Goal: Entertainment & Leisure: Browse casually

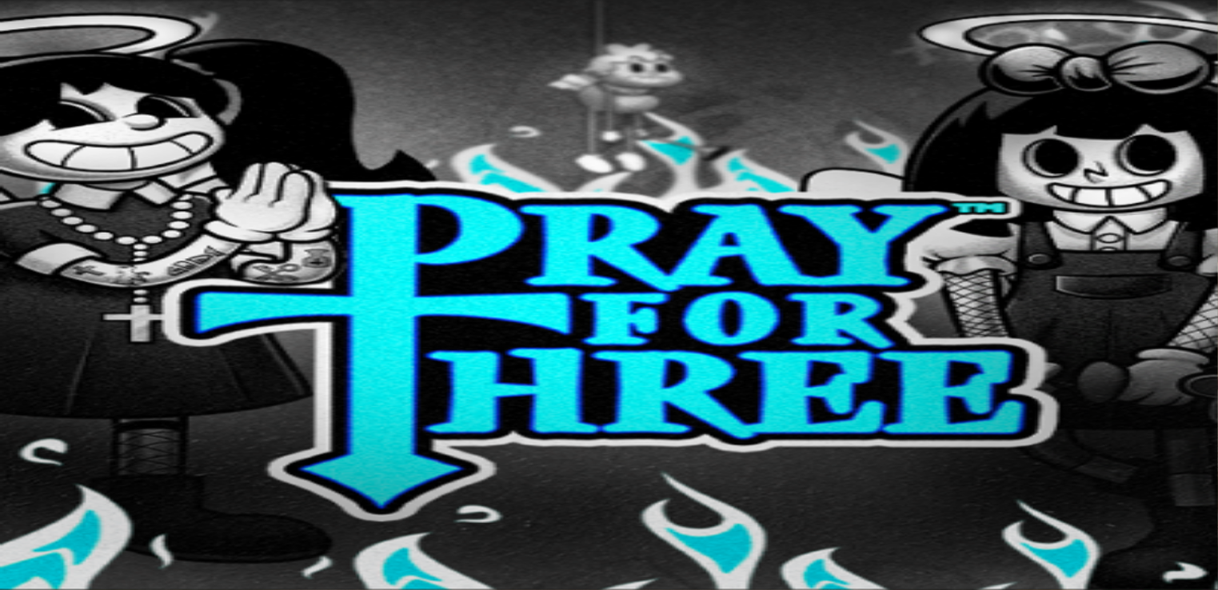
click at [120, 524] on input "Search" at bounding box center [63, 532] width 114 height 16
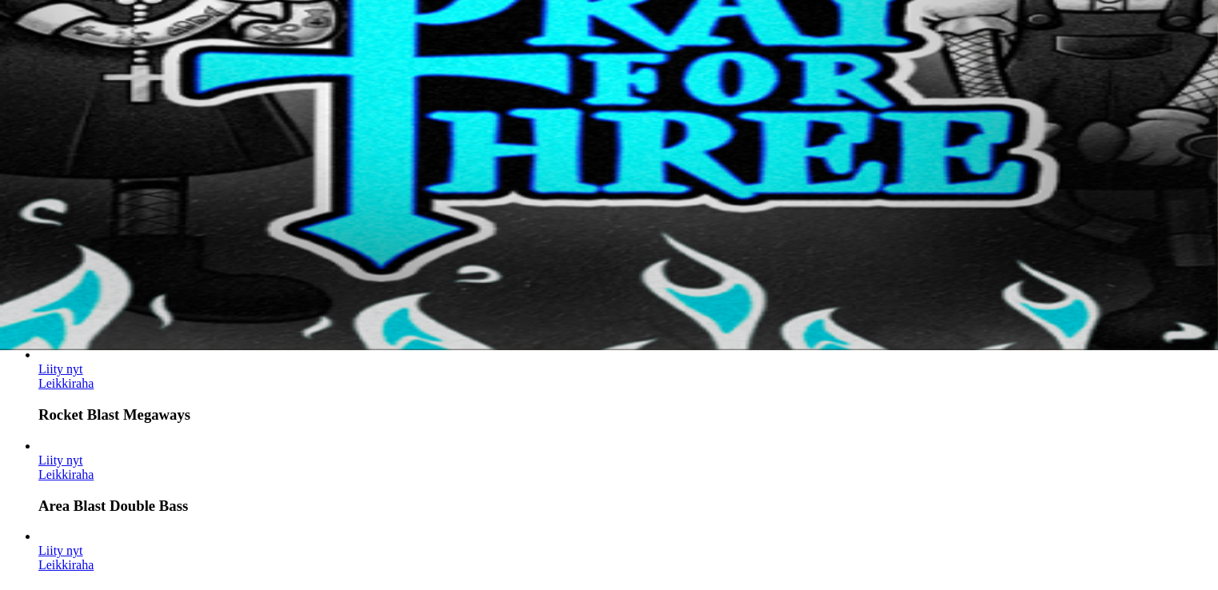
type input "*****"
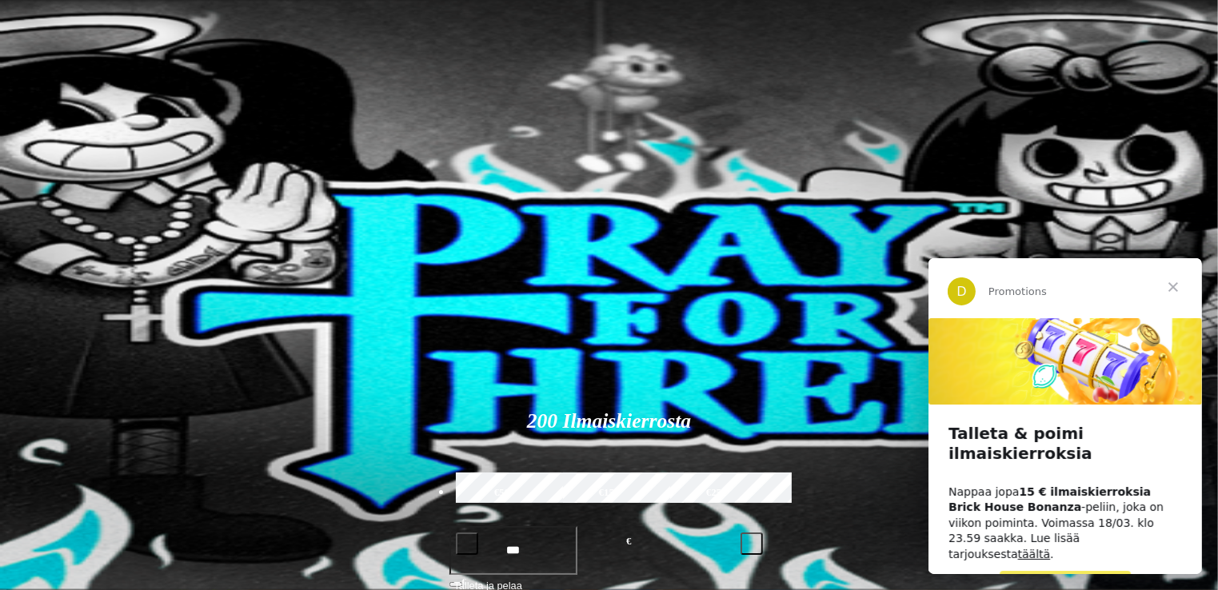
click at [1173, 284] on span "Sulje" at bounding box center [1173, 286] width 58 height 58
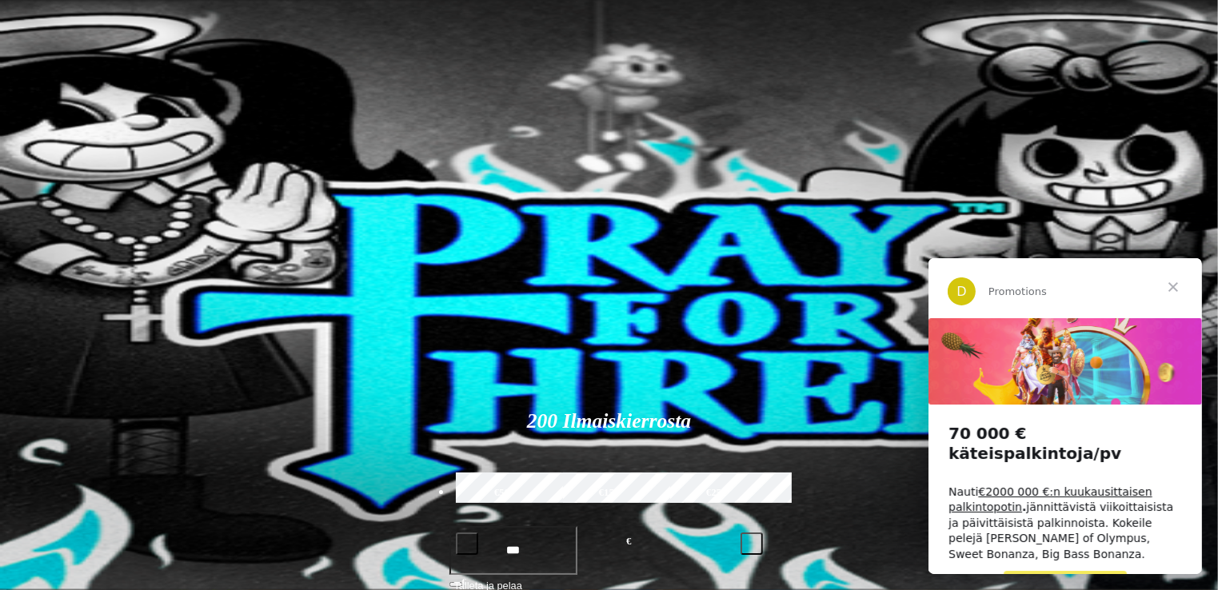
click at [1173, 284] on span "Sulje" at bounding box center [1173, 286] width 58 height 58
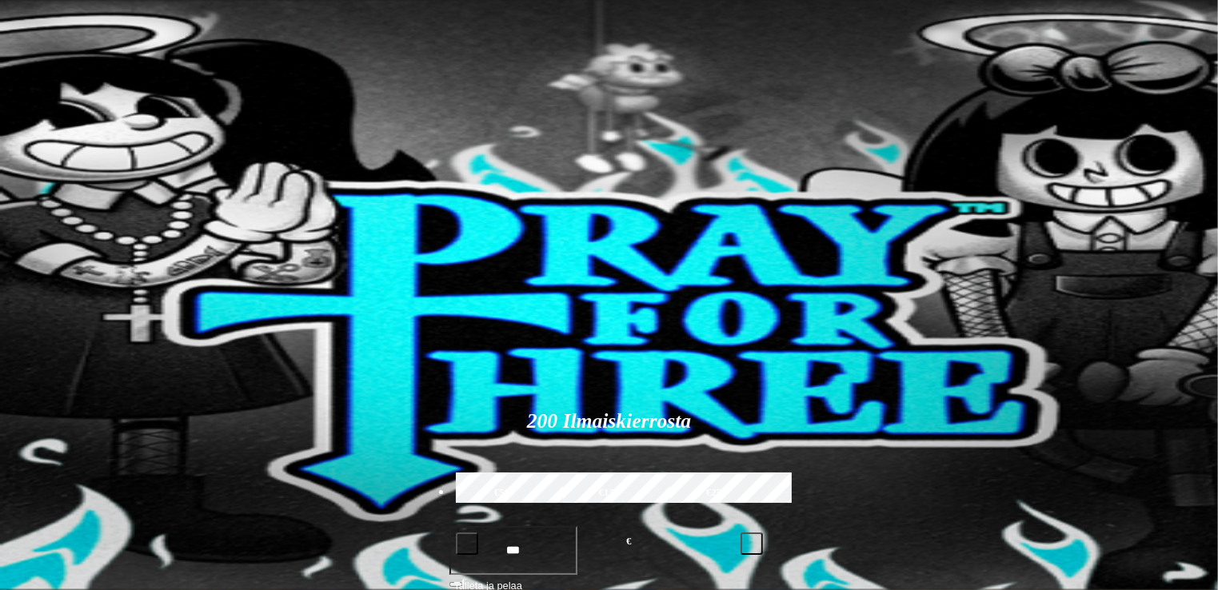
click at [49, 206] on span "Talletus" at bounding box center [31, 200] width 36 height 12
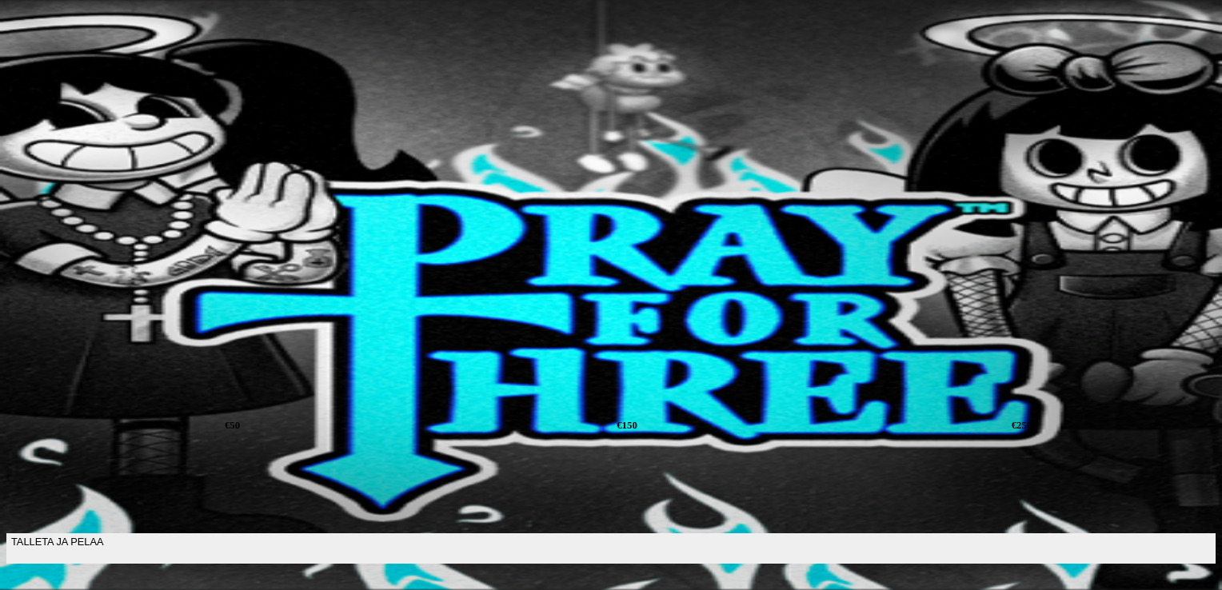
click at [118, 469] on input "***" at bounding box center [61, 494] width 111 height 51
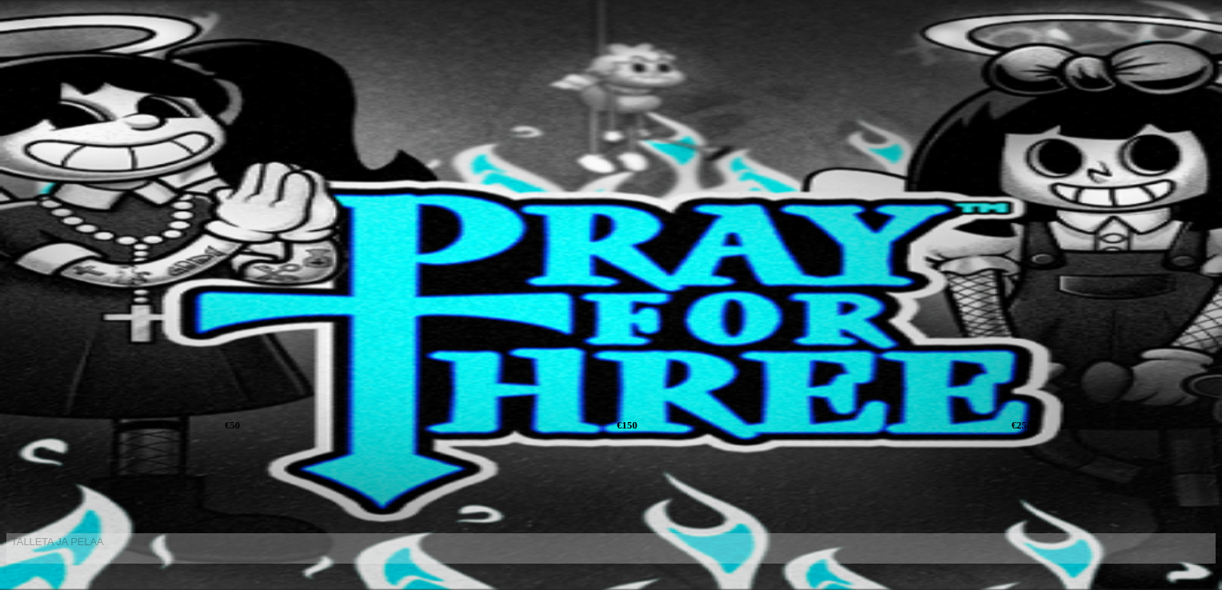
type input "*"
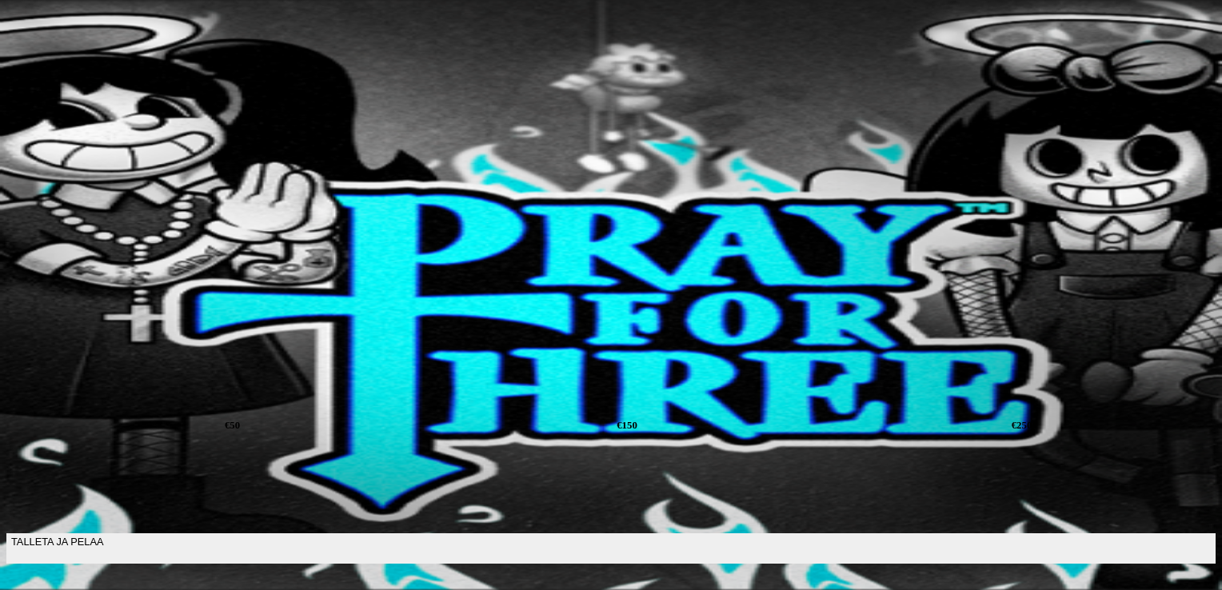
type input "**"
click at [103, 534] on span "TALLETA JA PELAA" at bounding box center [57, 548] width 92 height 29
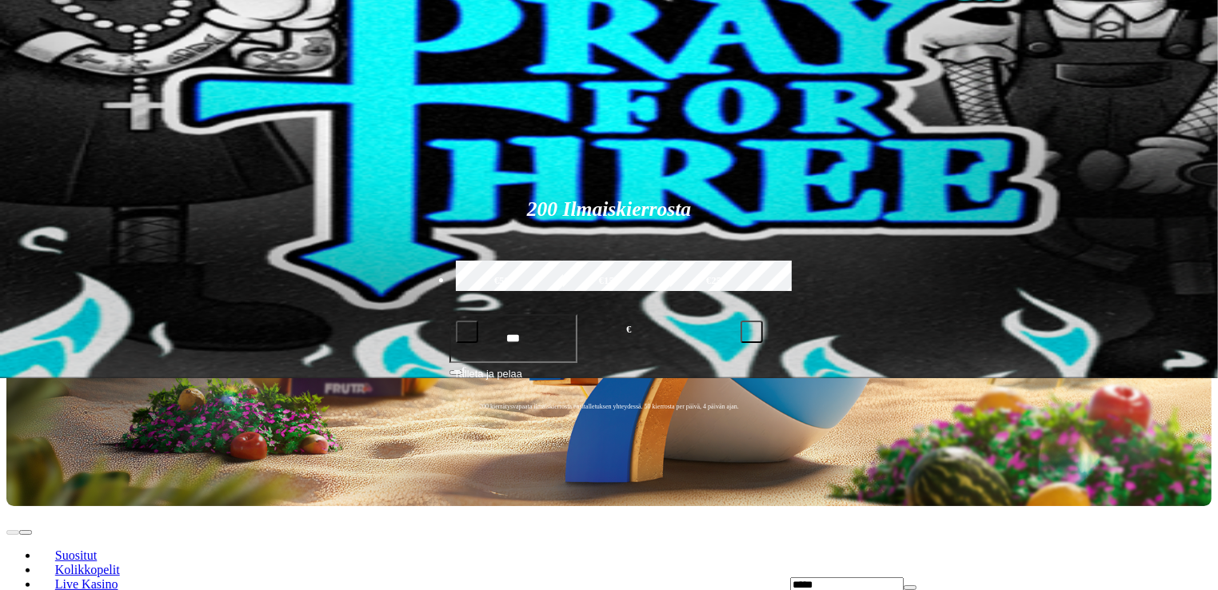
scroll to position [240, 0]
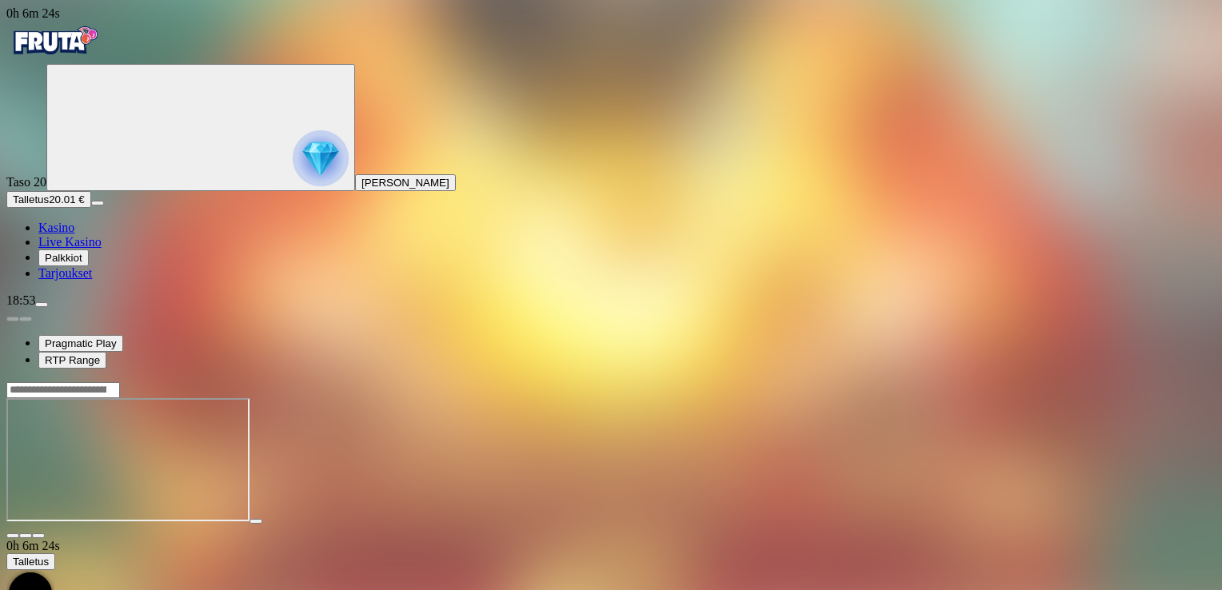
click at [13, 536] on span "close icon" at bounding box center [13, 536] width 0 height 0
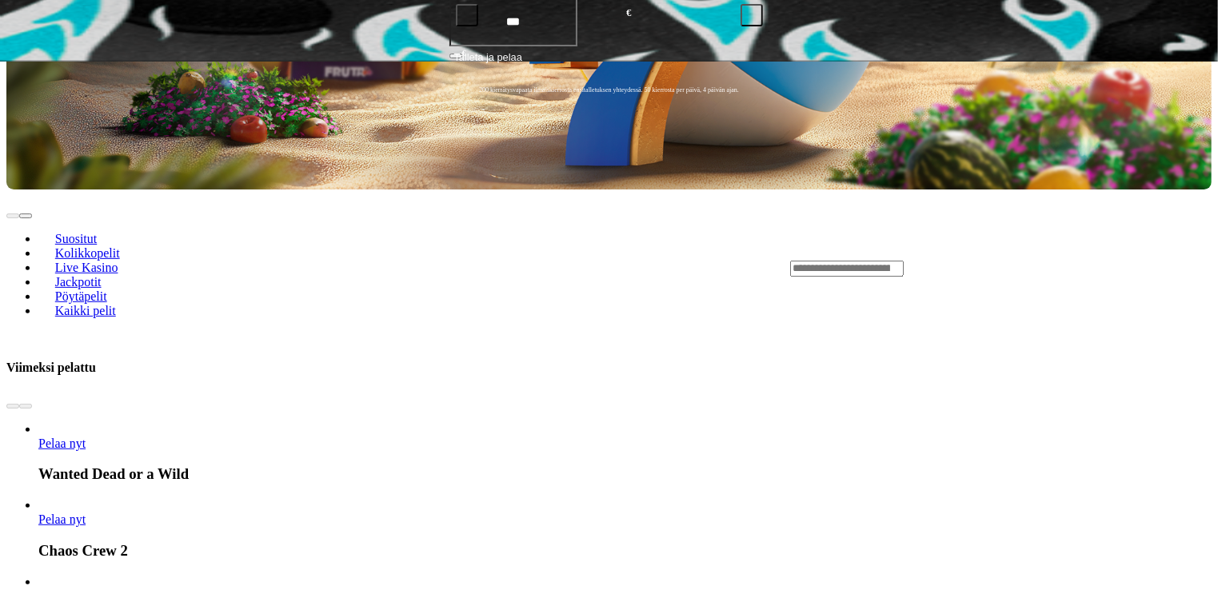
scroll to position [640, 0]
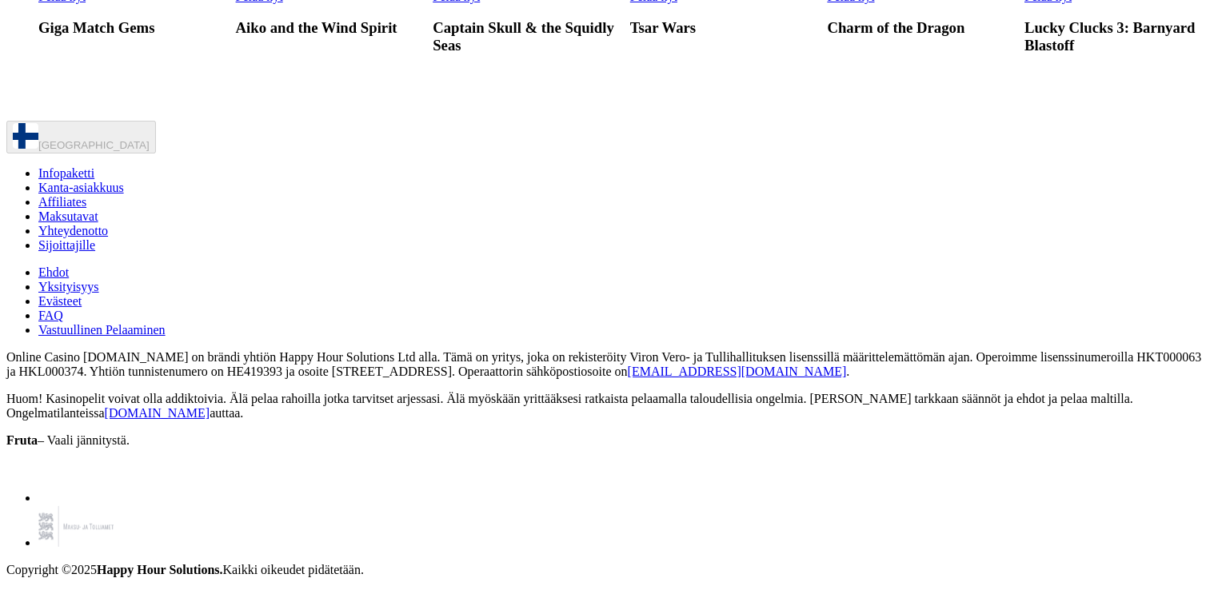
scroll to position [2319, 0]
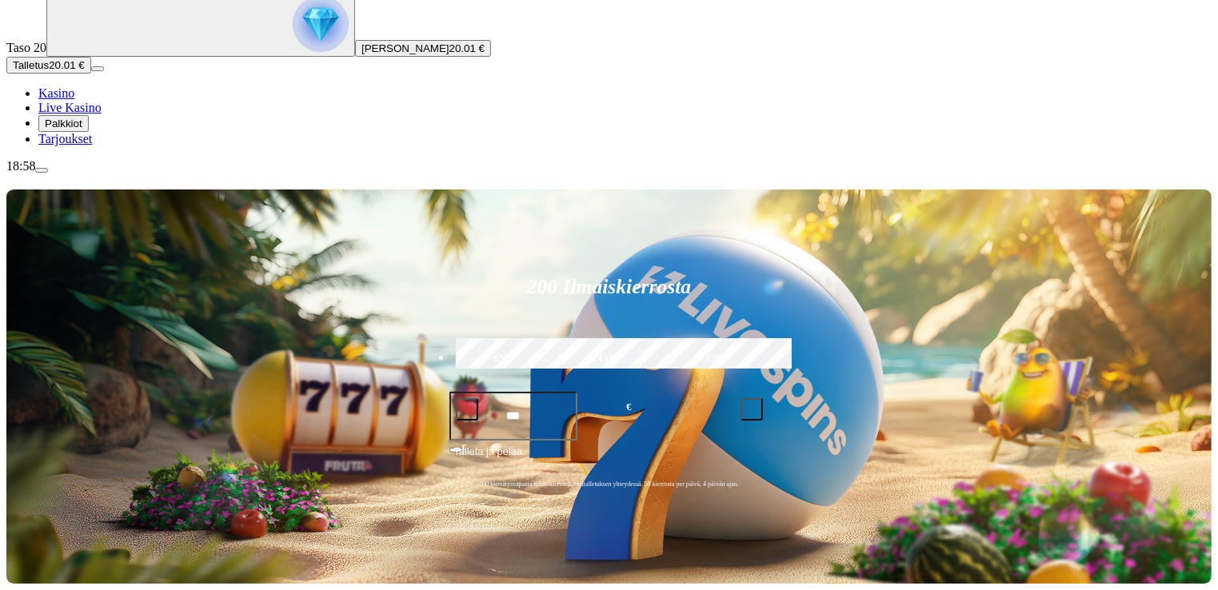
scroll to position [160, 0]
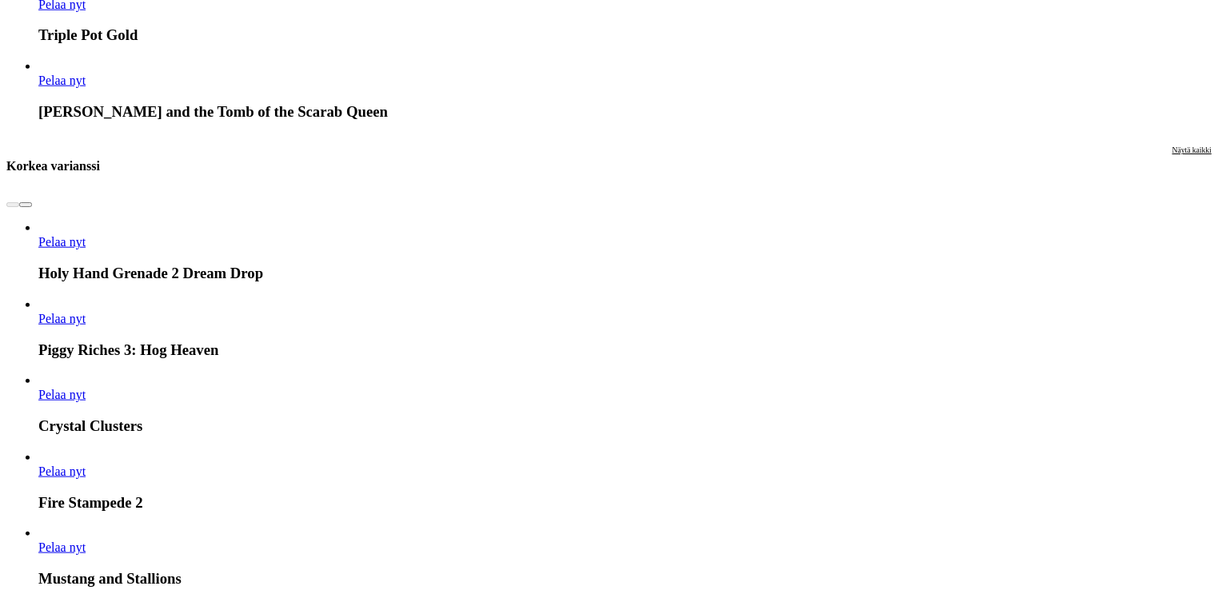
scroll to position [1679, 0]
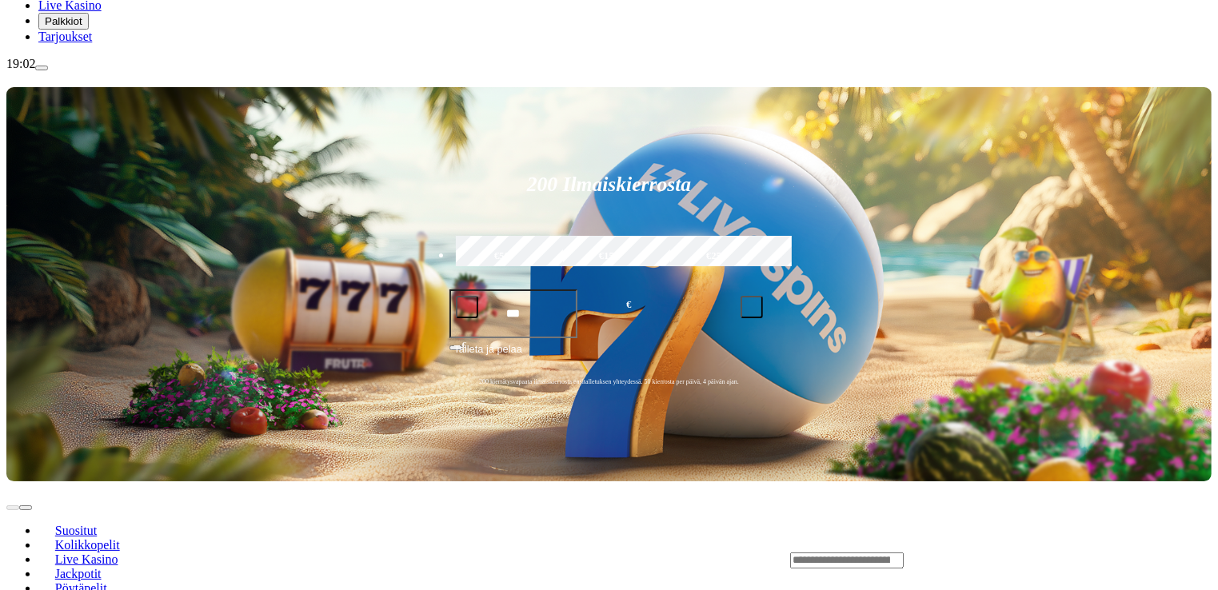
scroll to position [240, 0]
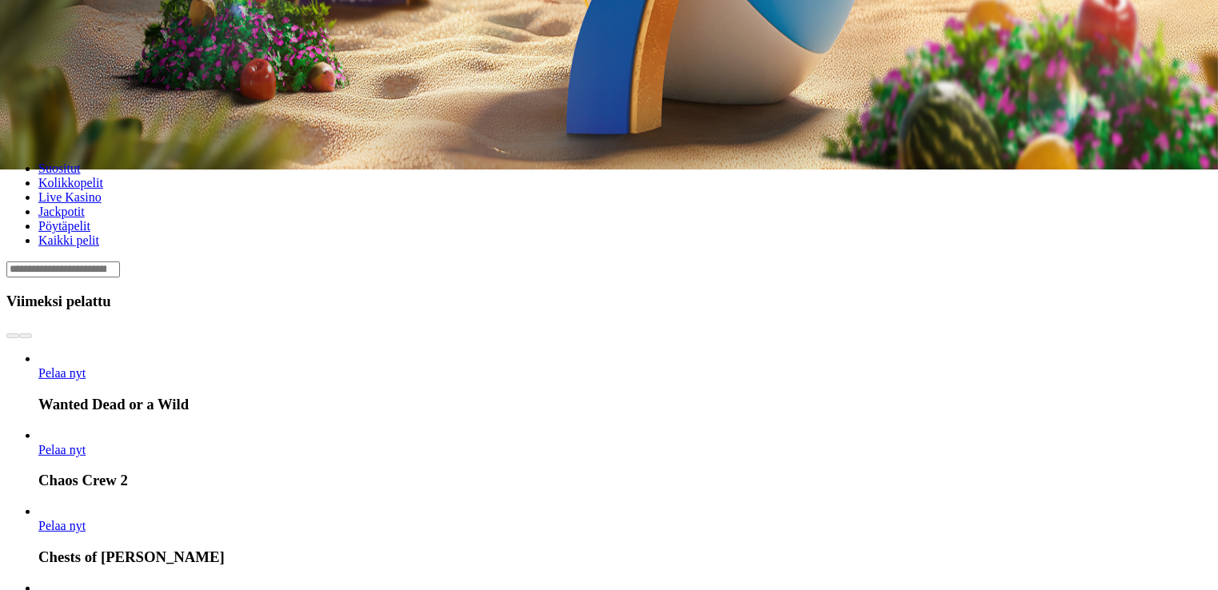
scroll to position [480, 0]
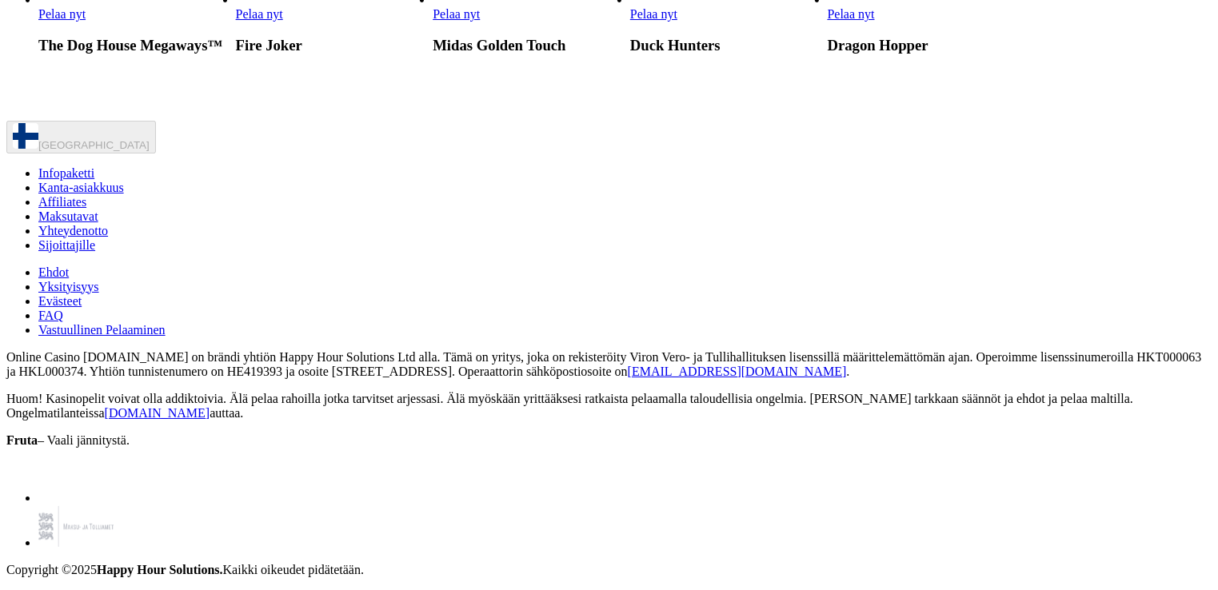
scroll to position [1839, 0]
click at [875, 21] on span "Pelaa nyt" at bounding box center [851, 14] width 47 height 14
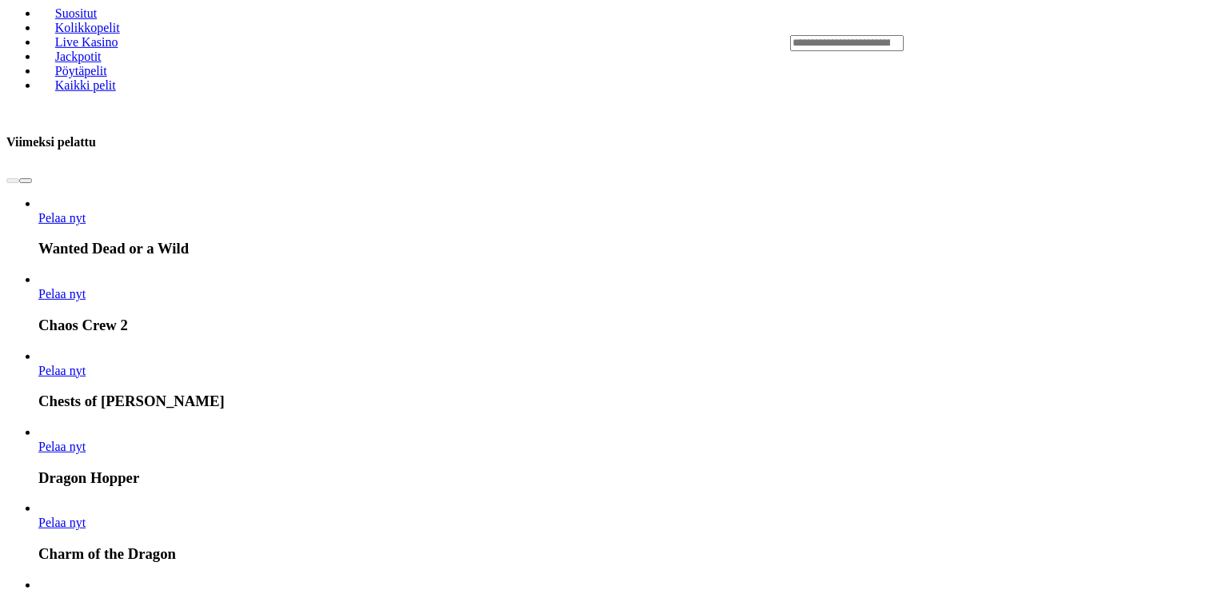
scroll to position [720, 0]
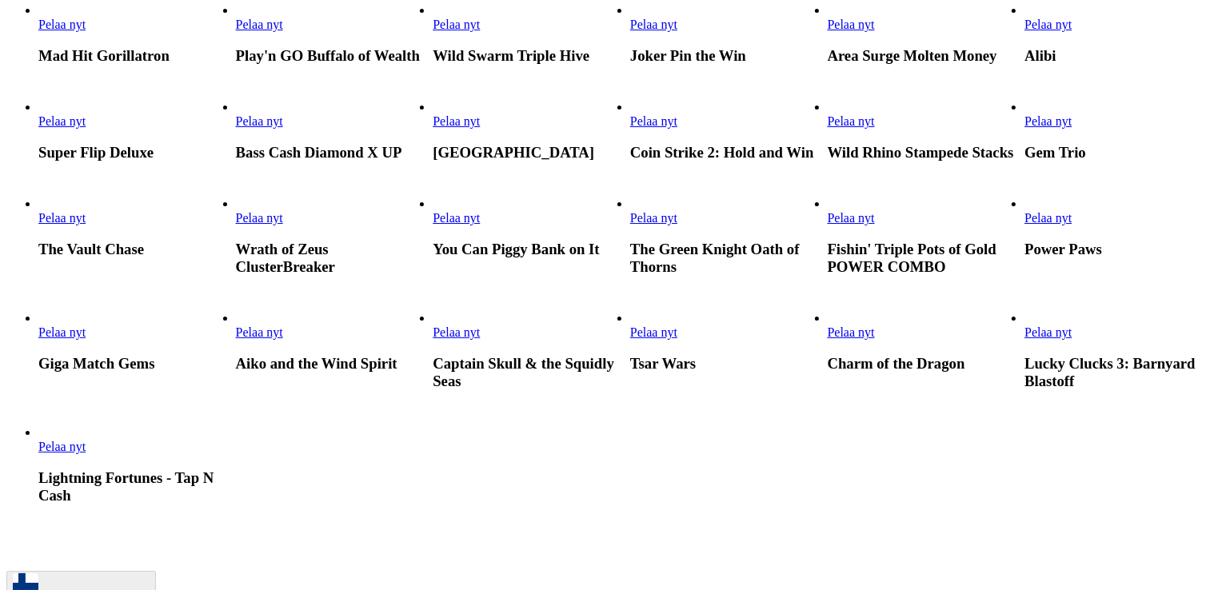
scroll to position [1439, 0]
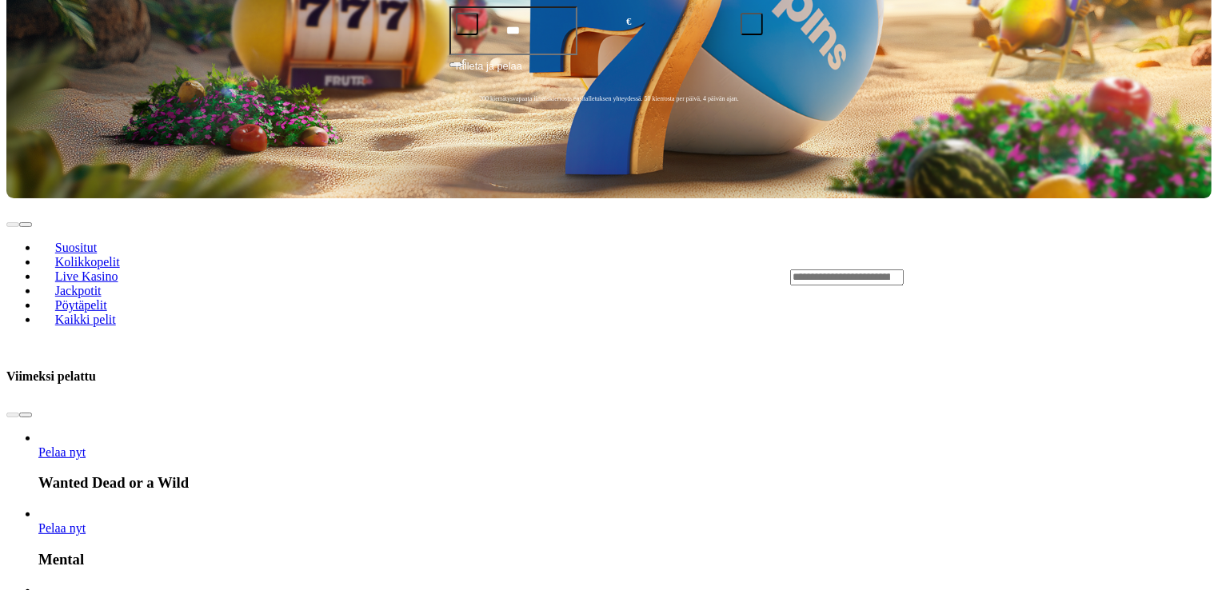
scroll to position [560, 0]
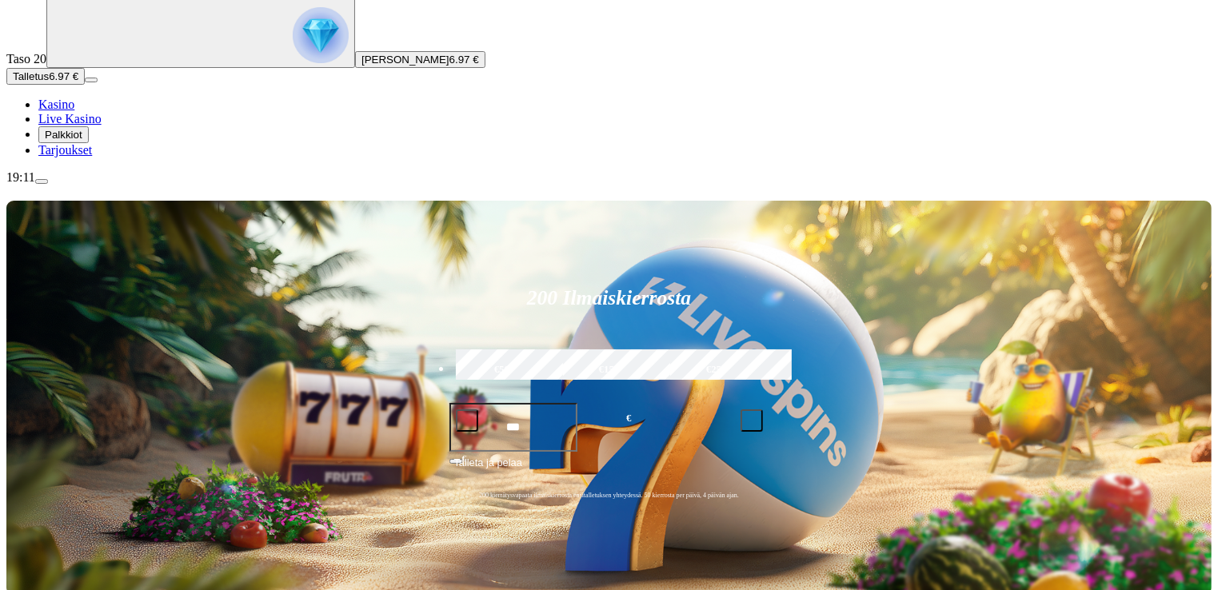
scroll to position [160, 0]
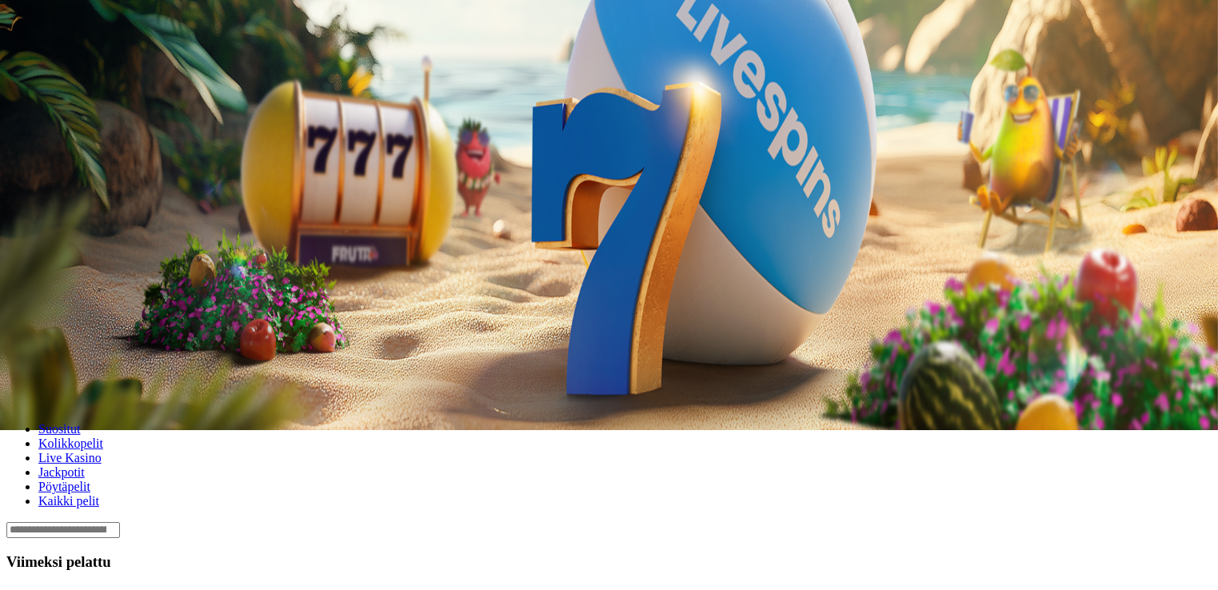
click at [26, 589] on span "chevron-right icon" at bounding box center [26, 597] width 0 height 0
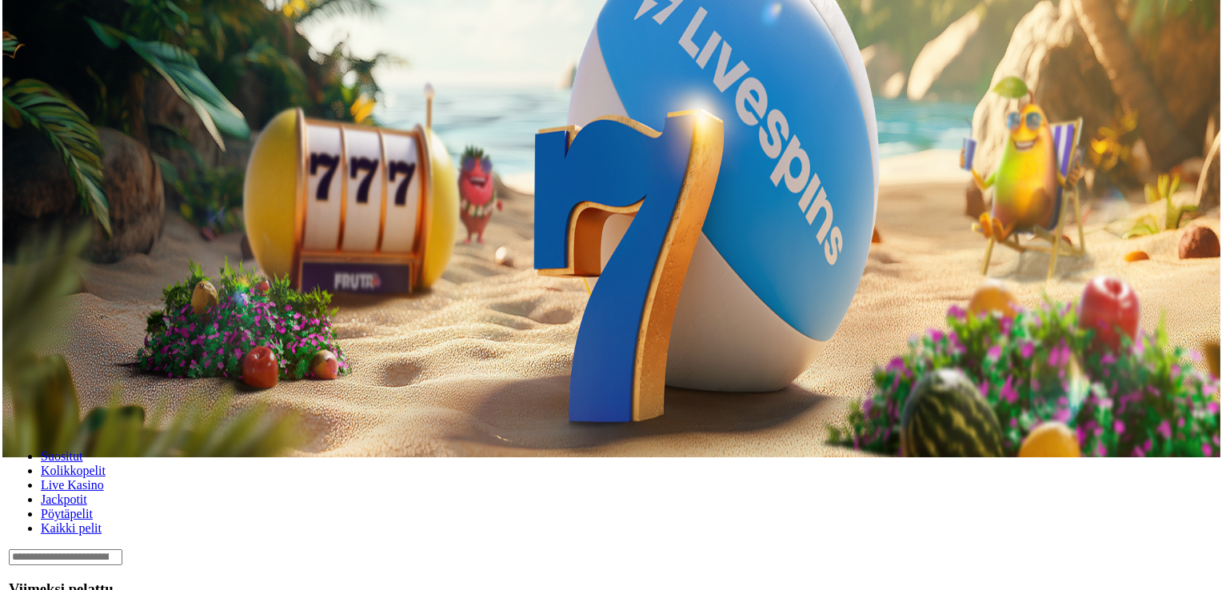
scroll to position [160, 0]
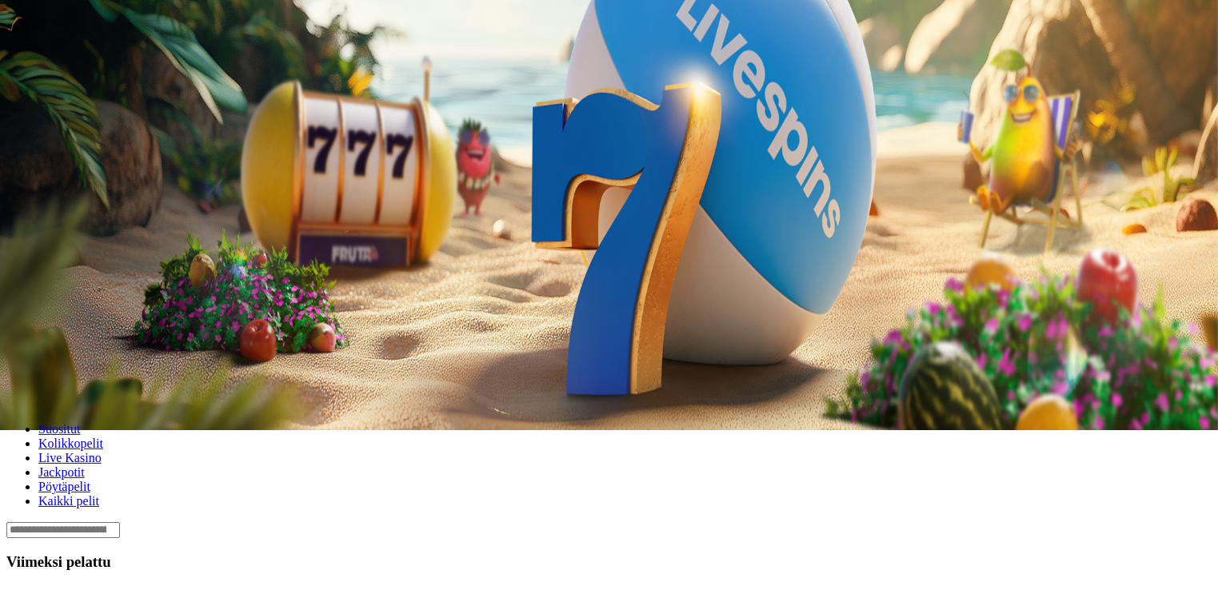
click at [42, 145] on span "menu icon" at bounding box center [42, 145] width 0 height 0
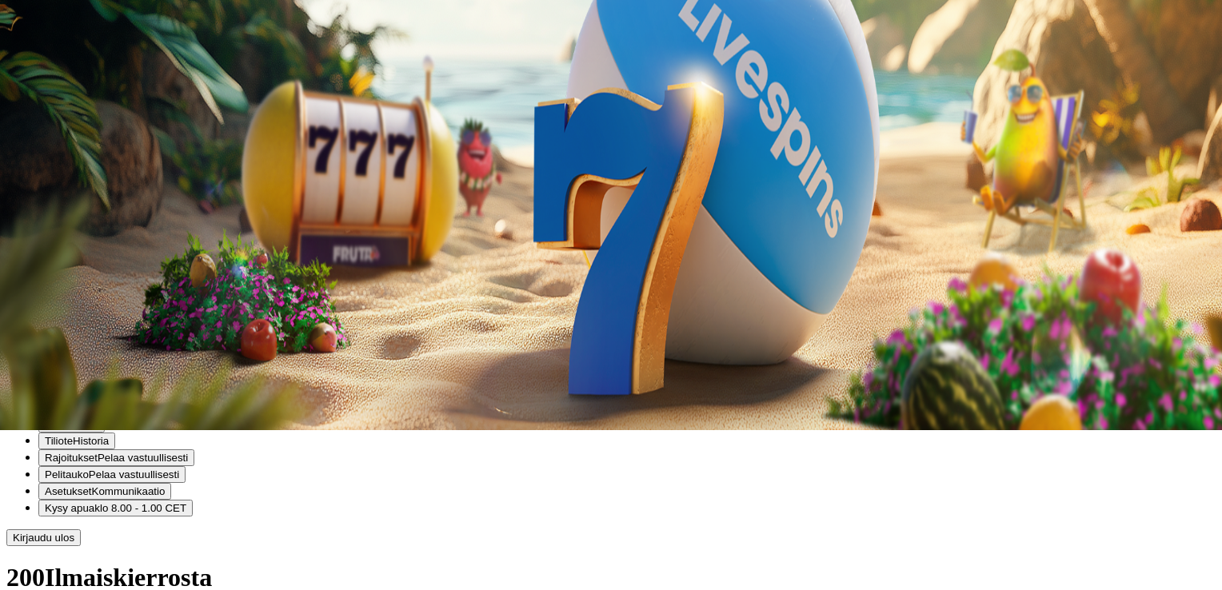
click at [74, 544] on span "Kirjaudu ulos" at bounding box center [44, 538] width 62 height 12
